Goal: Transaction & Acquisition: Purchase product/service

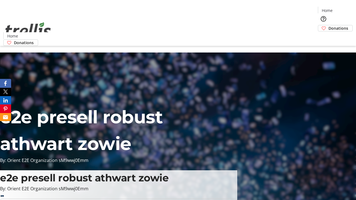
click at [329, 25] on span "Donations" at bounding box center [339, 28] width 20 height 6
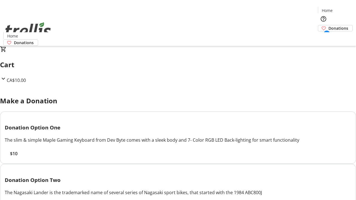
select select "CA"
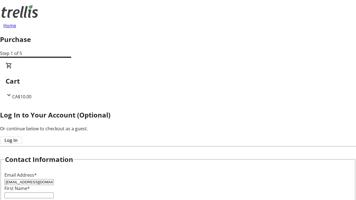
type input "[EMAIL_ADDRESS][DOMAIN_NAME]"
type input "Amara"
type input "[PERSON_NAME]"
type input "[STREET_ADDRESS][PERSON_NAME]"
type input "Kelowna"
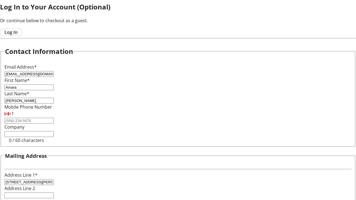
select select "BC"
type input "Kelowna"
type input "V1Y 0C2"
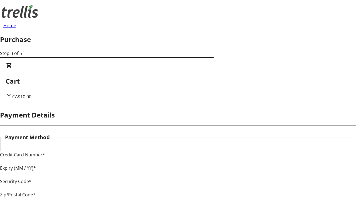
type input "V1Y 0C2"
